Goal: Information Seeking & Learning: Learn about a topic

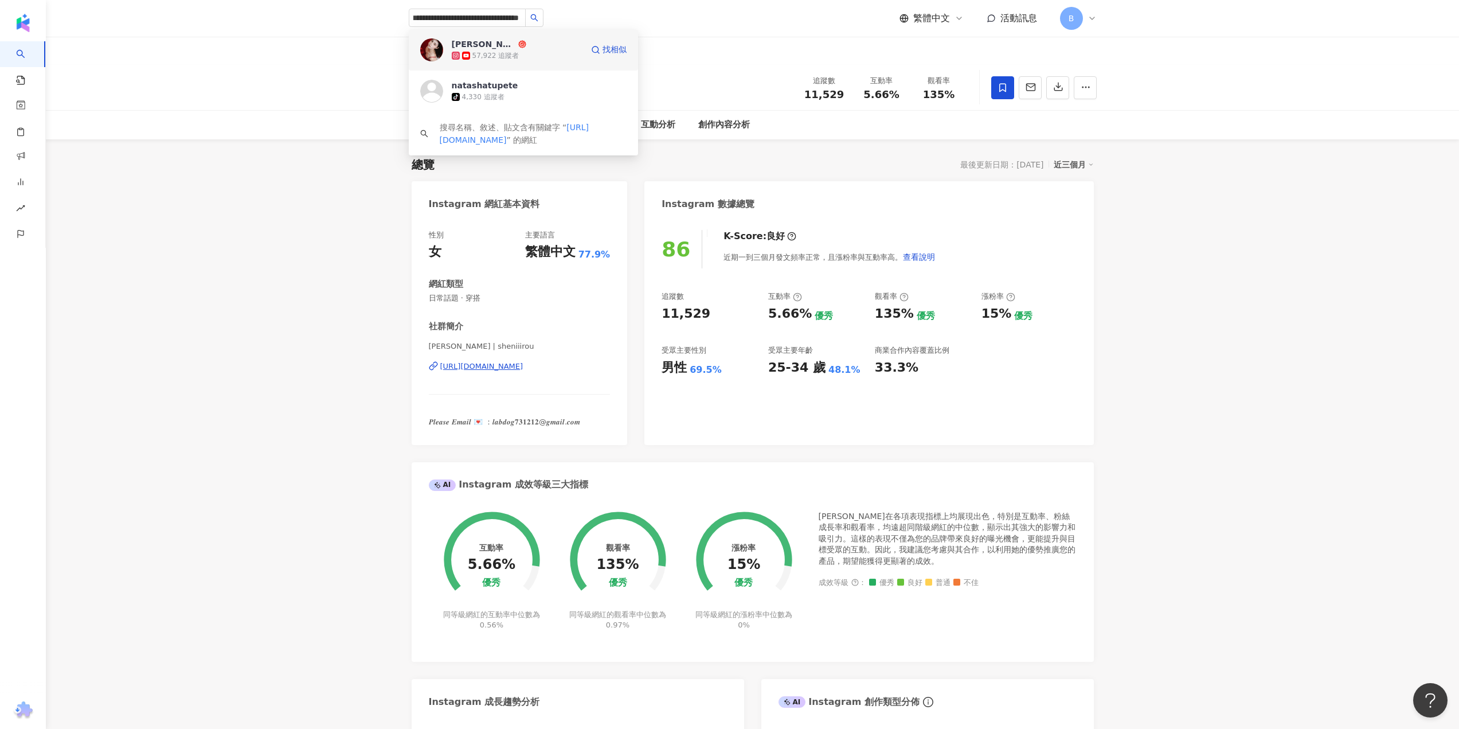
click at [478, 38] on div "Natasha Ho 57,922 追蹤者 找相似" at bounding box center [523, 49] width 229 height 41
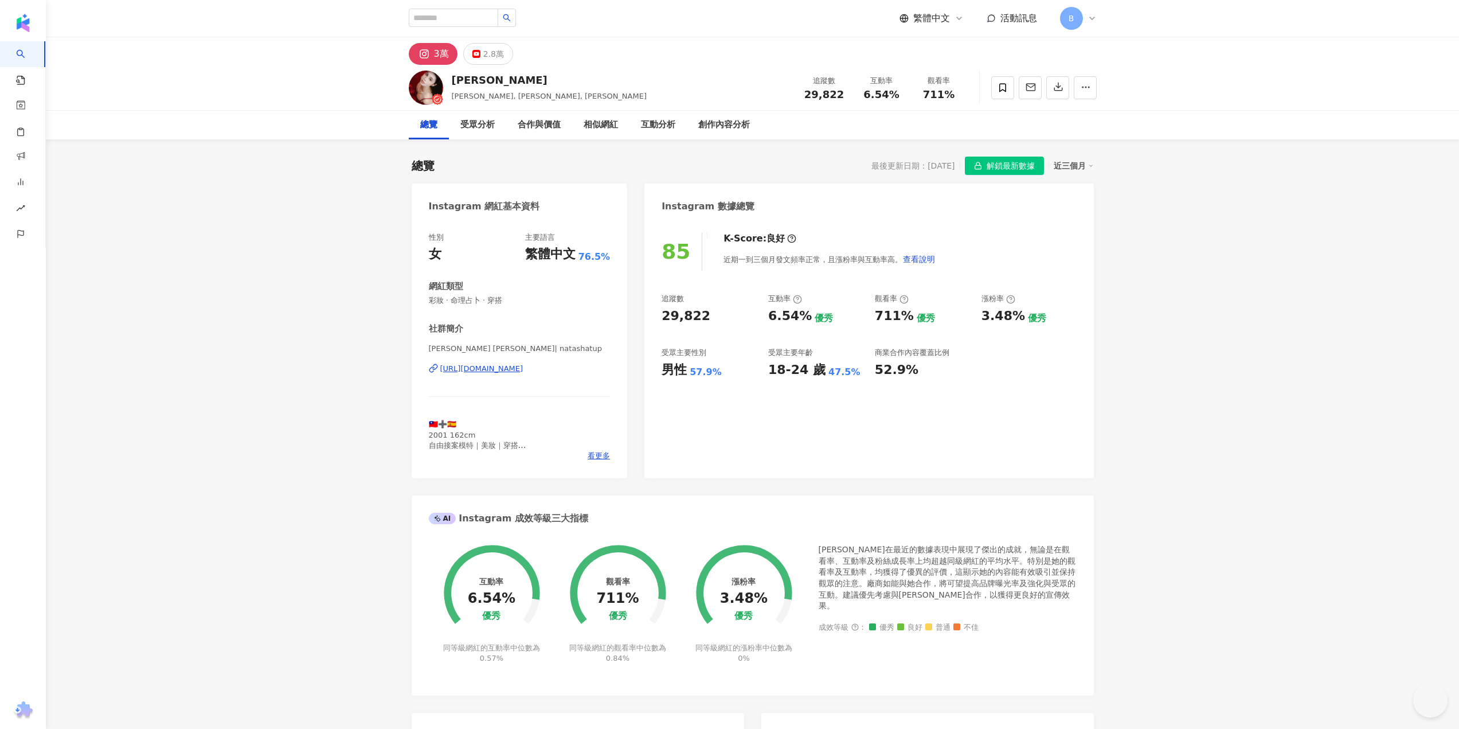
click at [1019, 169] on span "解鎖最新數據" at bounding box center [1011, 166] width 48 height 18
